Goal: Information Seeking & Learning: Understand process/instructions

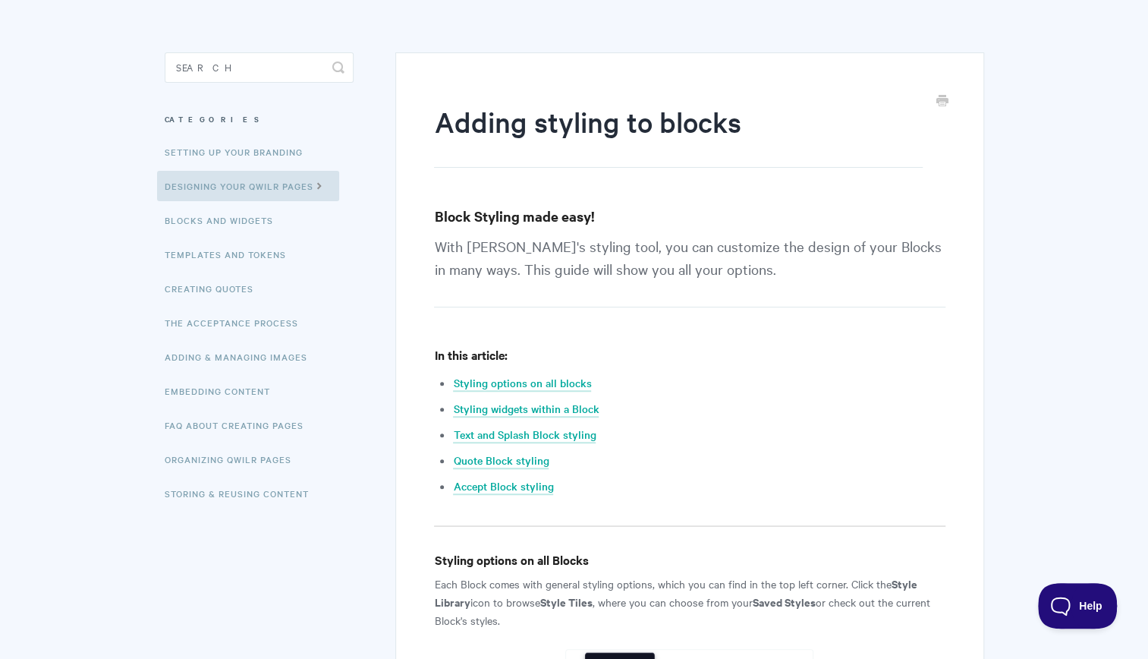
scroll to position [91, 0]
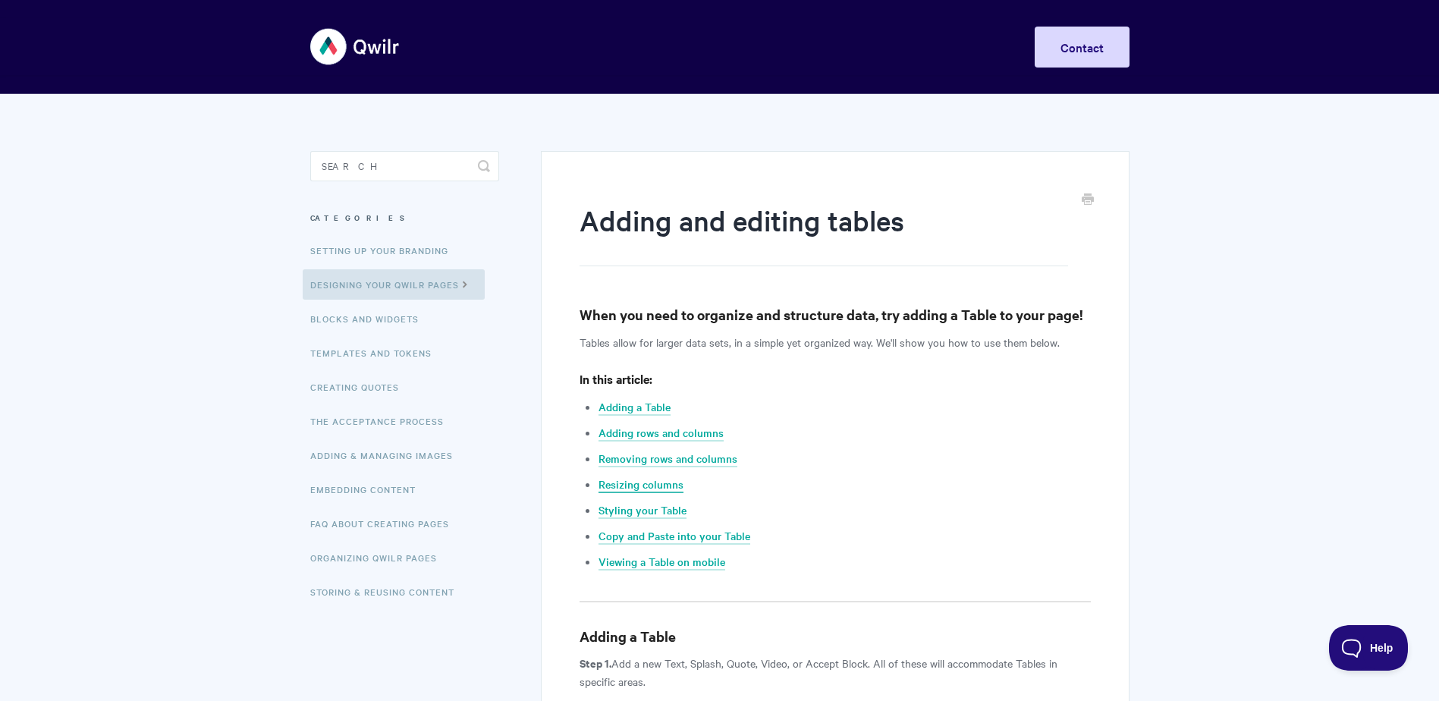
click at [653, 480] on link "Resizing columns" at bounding box center [641, 484] width 85 height 17
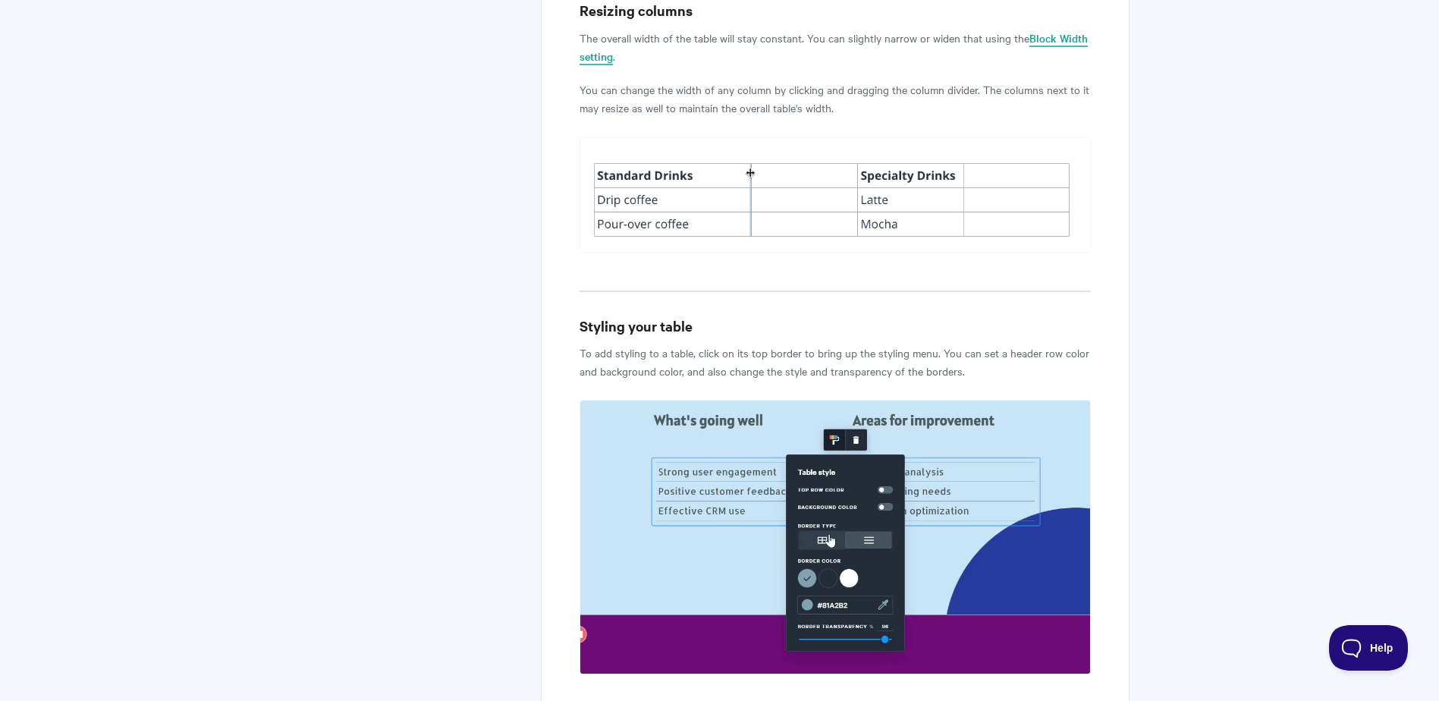
click at [1046, 36] on link "Block Width setting" at bounding box center [834, 47] width 508 height 35
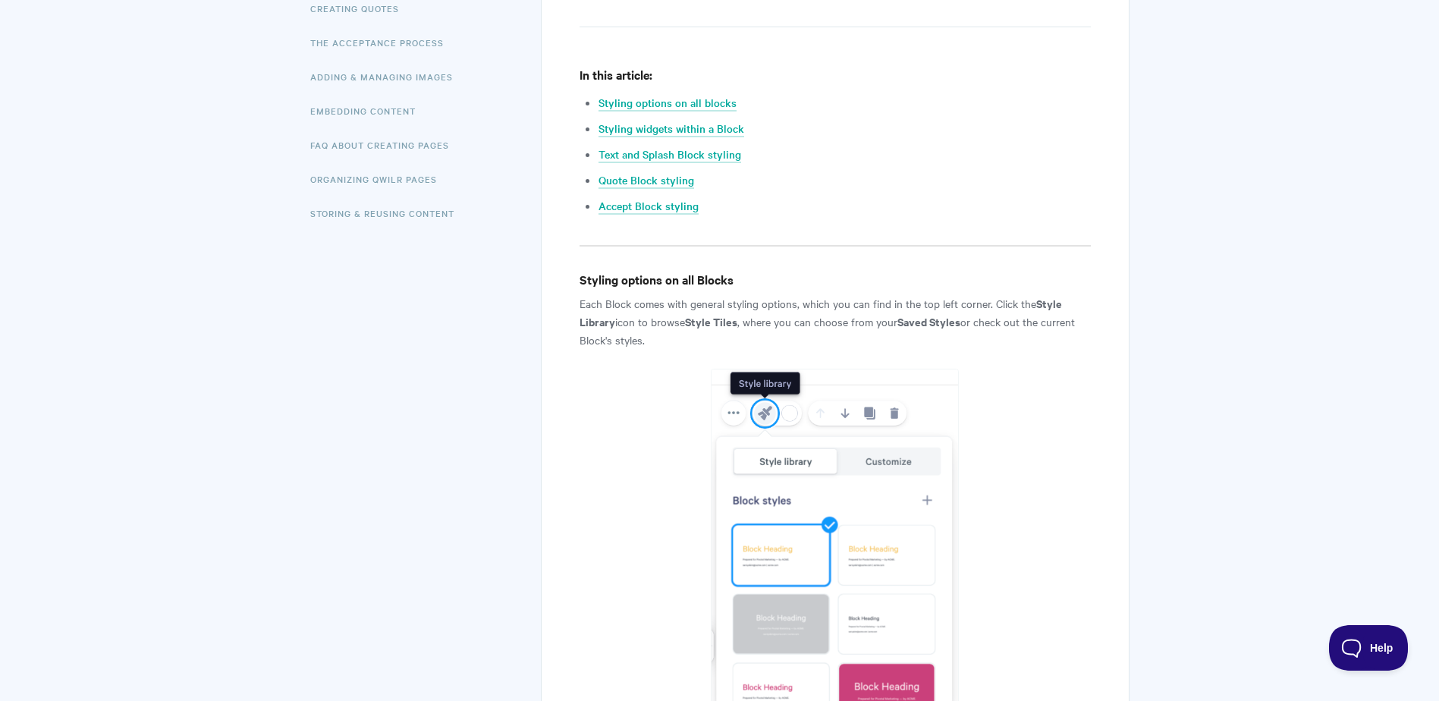
scroll to position [379, 0]
